Goal: Information Seeking & Learning: Find specific fact

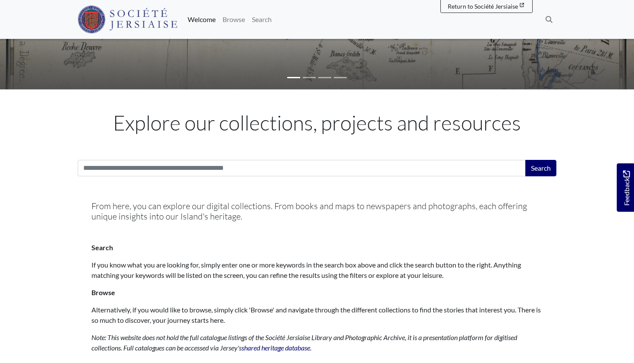
scroll to position [221, 0]
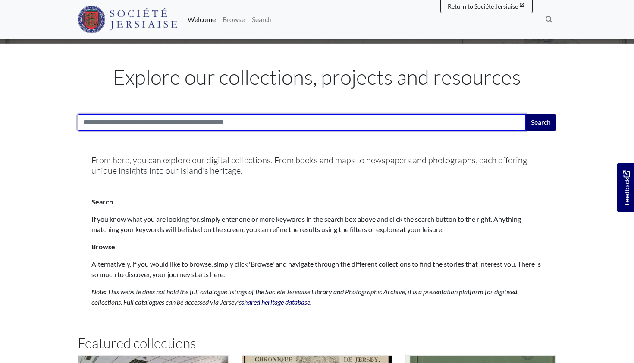
click at [157, 117] on input "Search:" at bounding box center [302, 122] width 448 height 16
type input "*********"
click at [541, 121] on button "Search" at bounding box center [541, 122] width 31 height 16
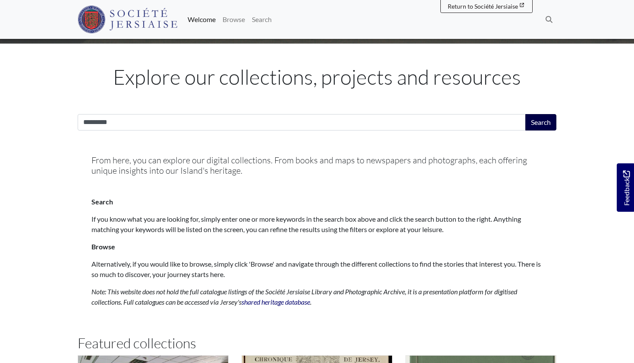
click at [538, 126] on button "Search" at bounding box center [541, 122] width 31 height 16
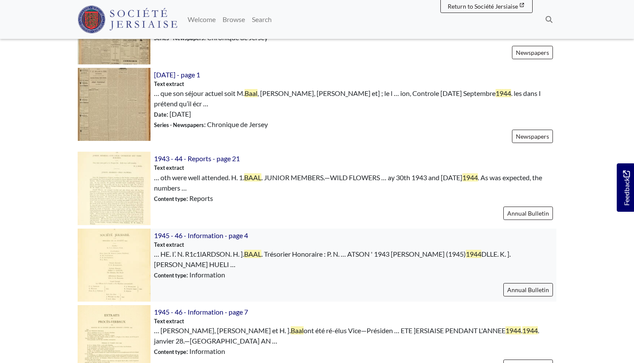
scroll to position [666, 0]
click at [177, 154] on span "1943 - 44 - Reports - page 21" at bounding box center [197, 158] width 86 height 8
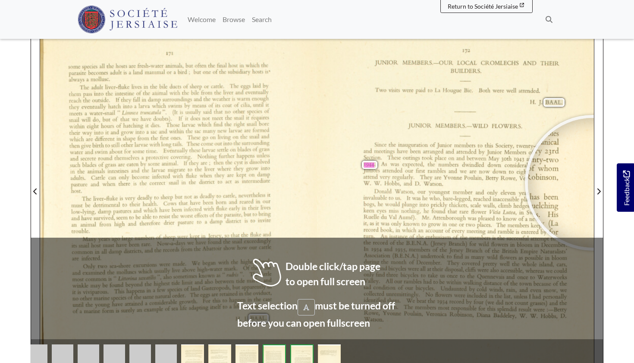
scroll to position [182, 0]
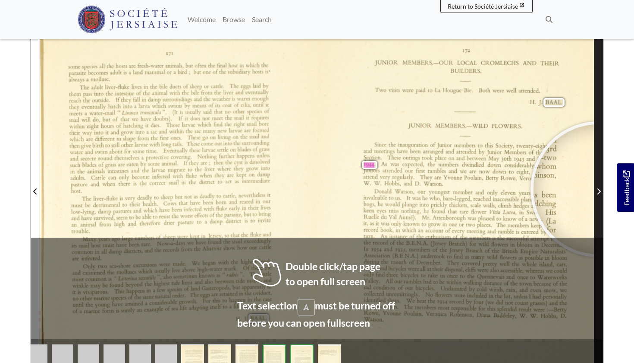
click at [599, 189] on icon "Next Page" at bounding box center [599, 191] width 3 height 6
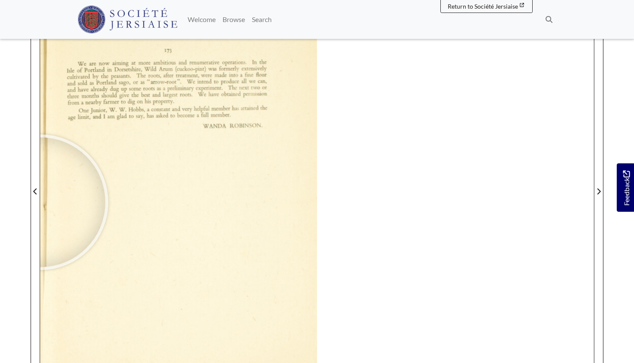
click at [41, 202] on div at bounding box center [40, 201] width 129 height 129
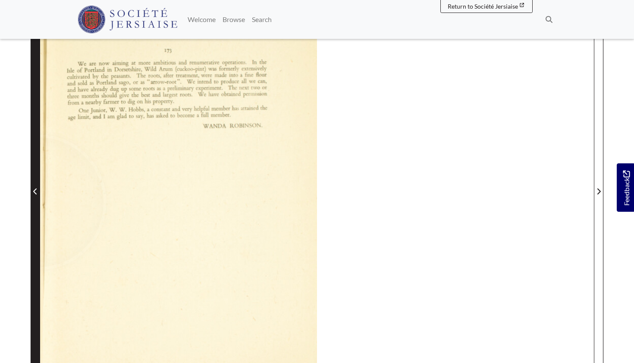
click at [39, 202] on span "Previous Page" at bounding box center [35, 186] width 9 height 391
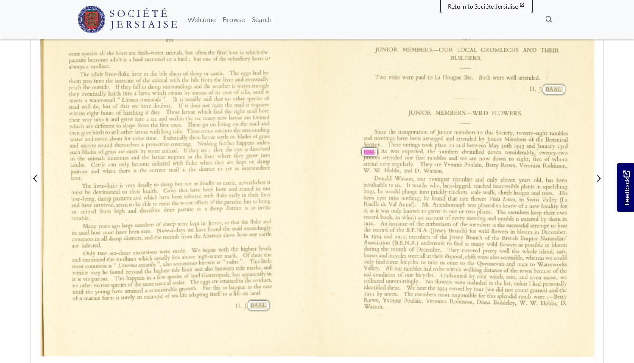
scroll to position [195, 0]
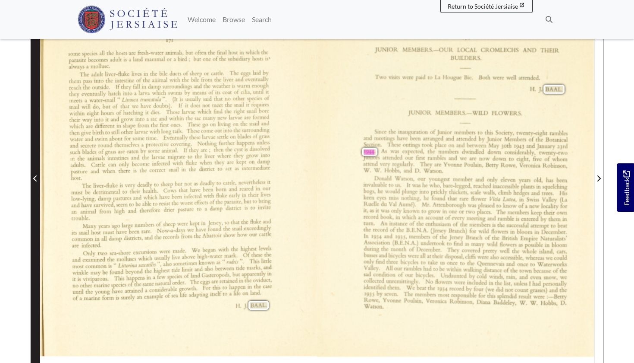
click at [36, 268] on span "Previous Page" at bounding box center [35, 173] width 9 height 391
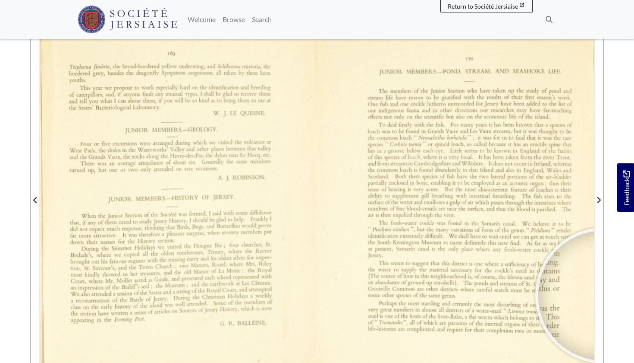
scroll to position [174, 0]
